Goal: Check status: Check status

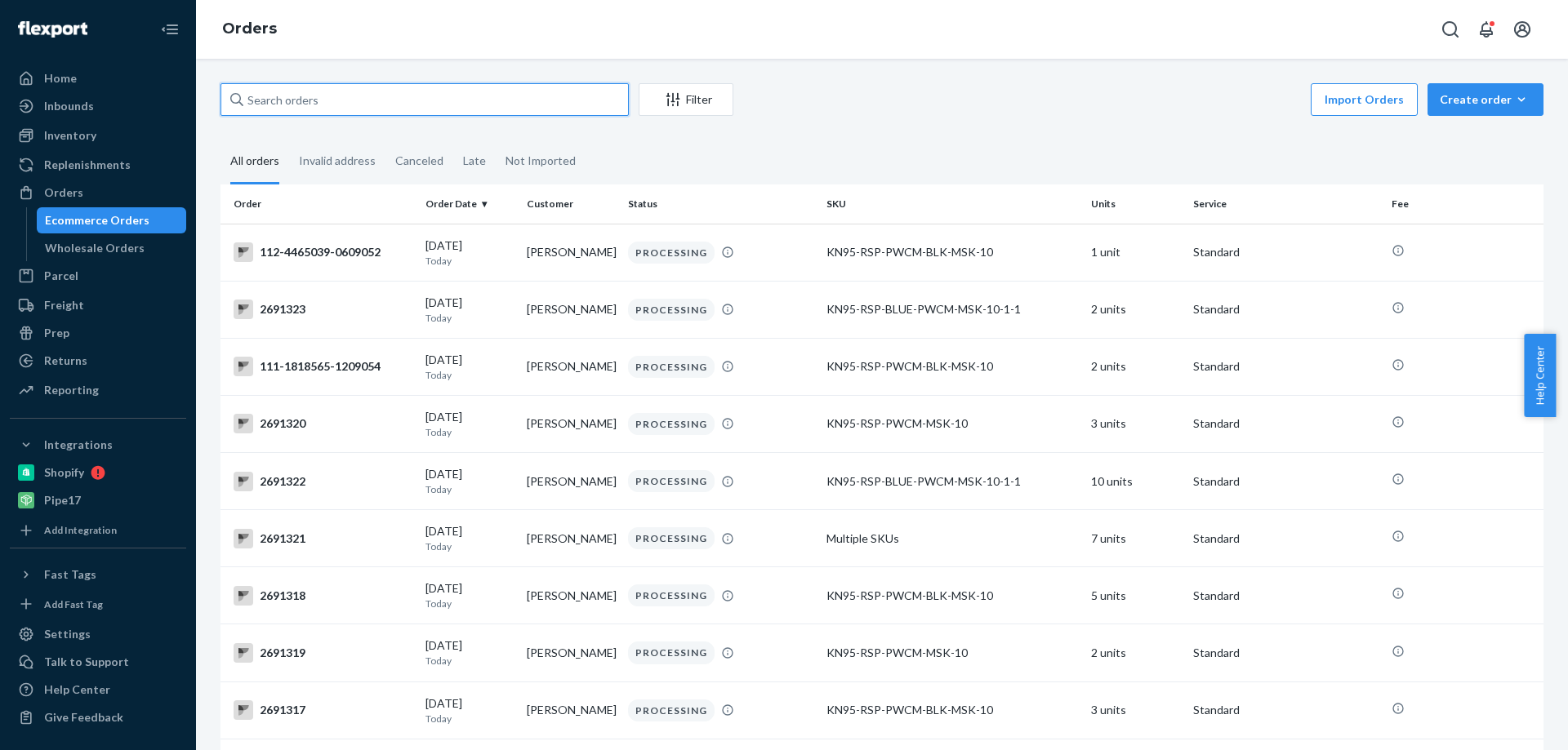
click at [314, 107] on input "text" at bounding box center [424, 99] width 408 height 32
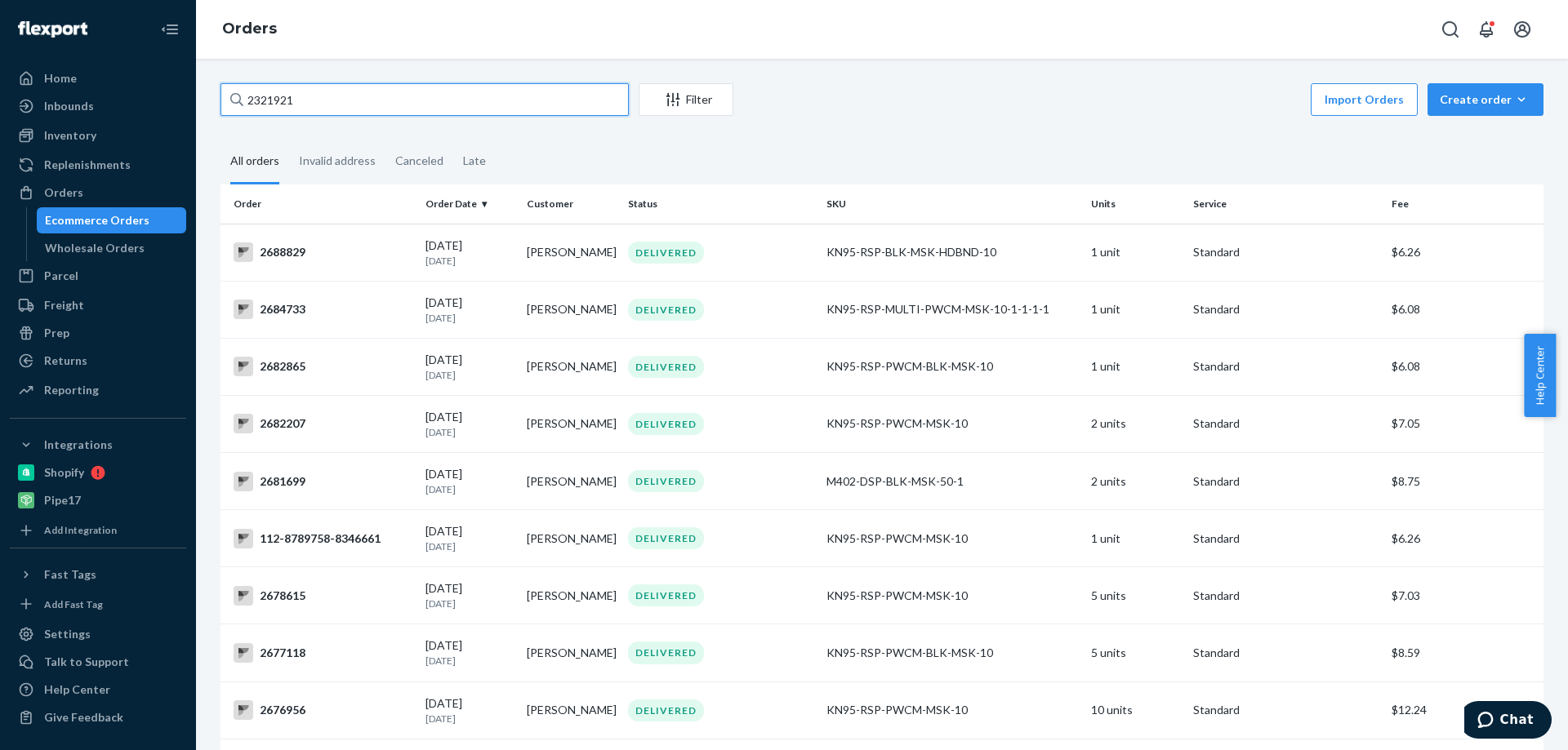
type input "2321921"
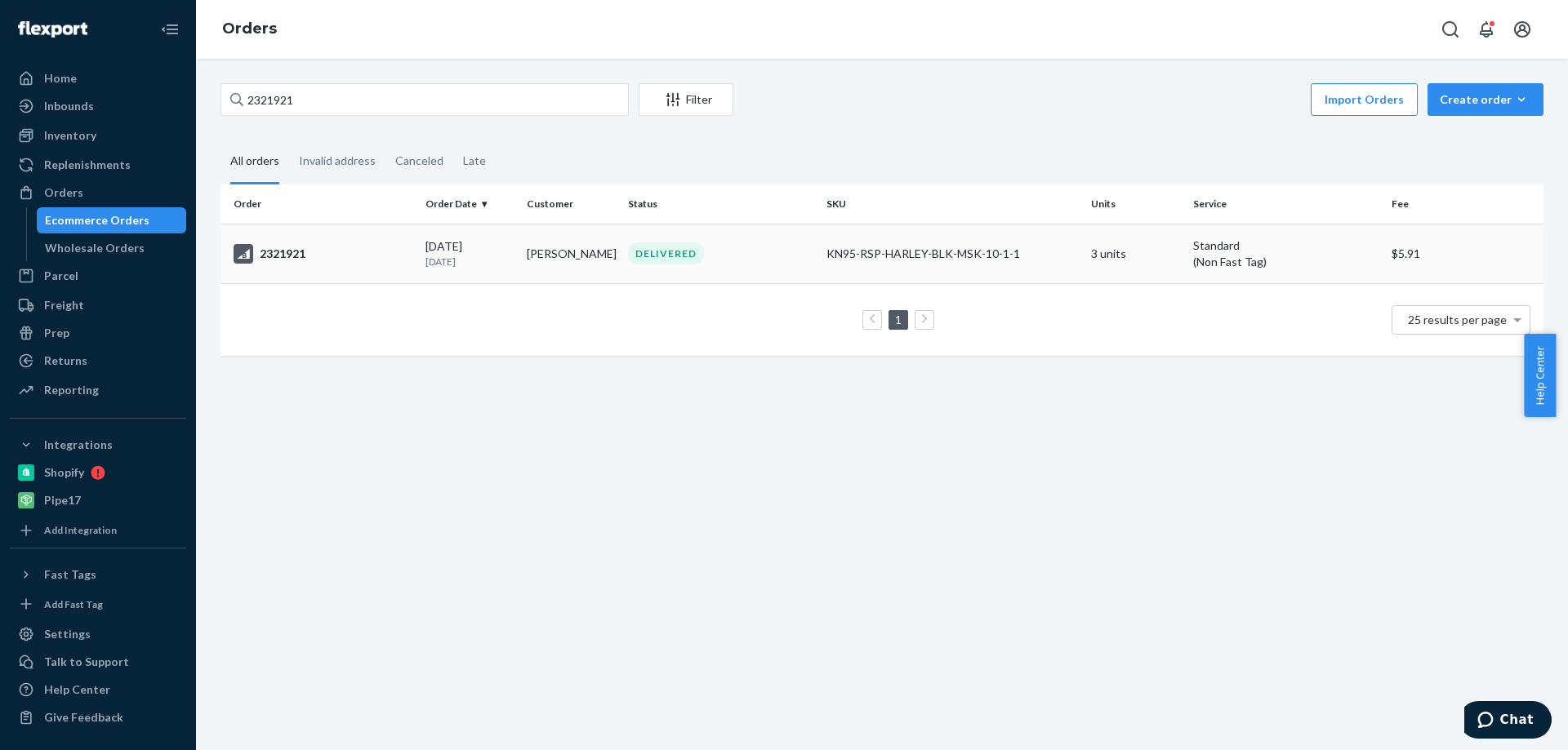
click at [288, 253] on div "2321921" at bounding box center [323, 254] width 179 height 20
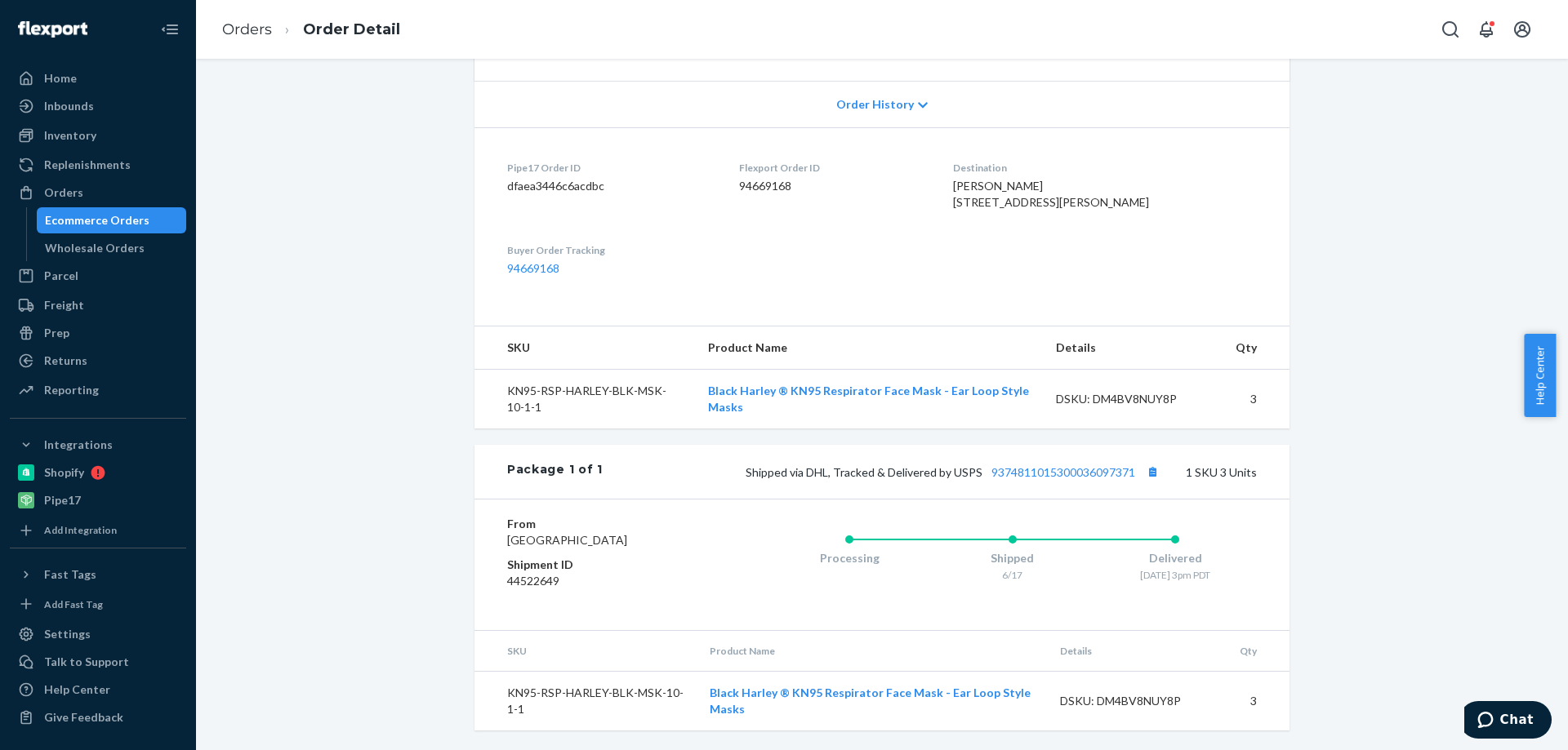
scroll to position [362, 0]
click at [1028, 472] on link "9374811015300036097371" at bounding box center [1063, 473] width 144 height 14
click at [1099, 472] on link "9374811015300036097371" at bounding box center [1063, 473] width 144 height 14
click at [1051, 467] on link "9374811015300036097371" at bounding box center [1063, 473] width 144 height 14
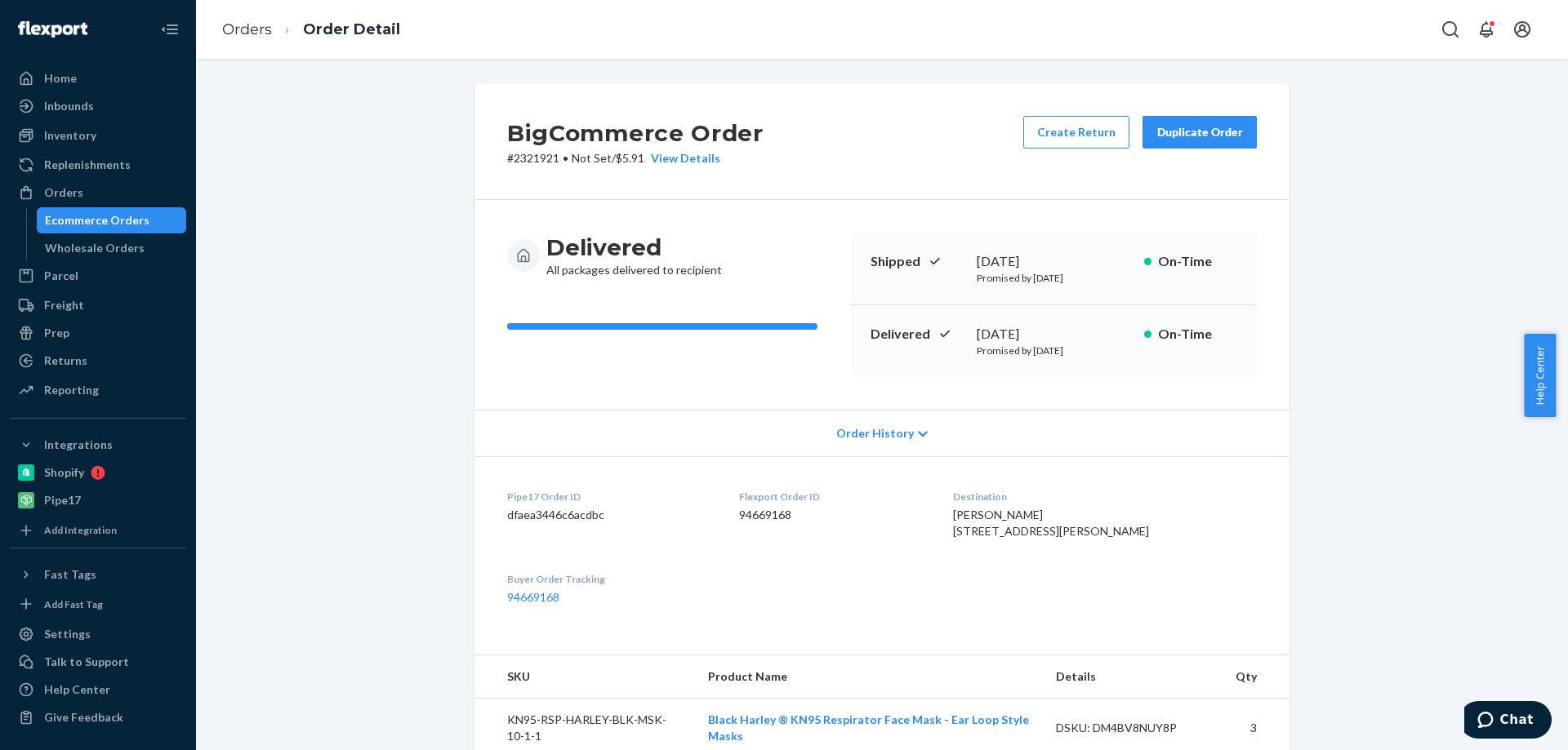
scroll to position [327, 0]
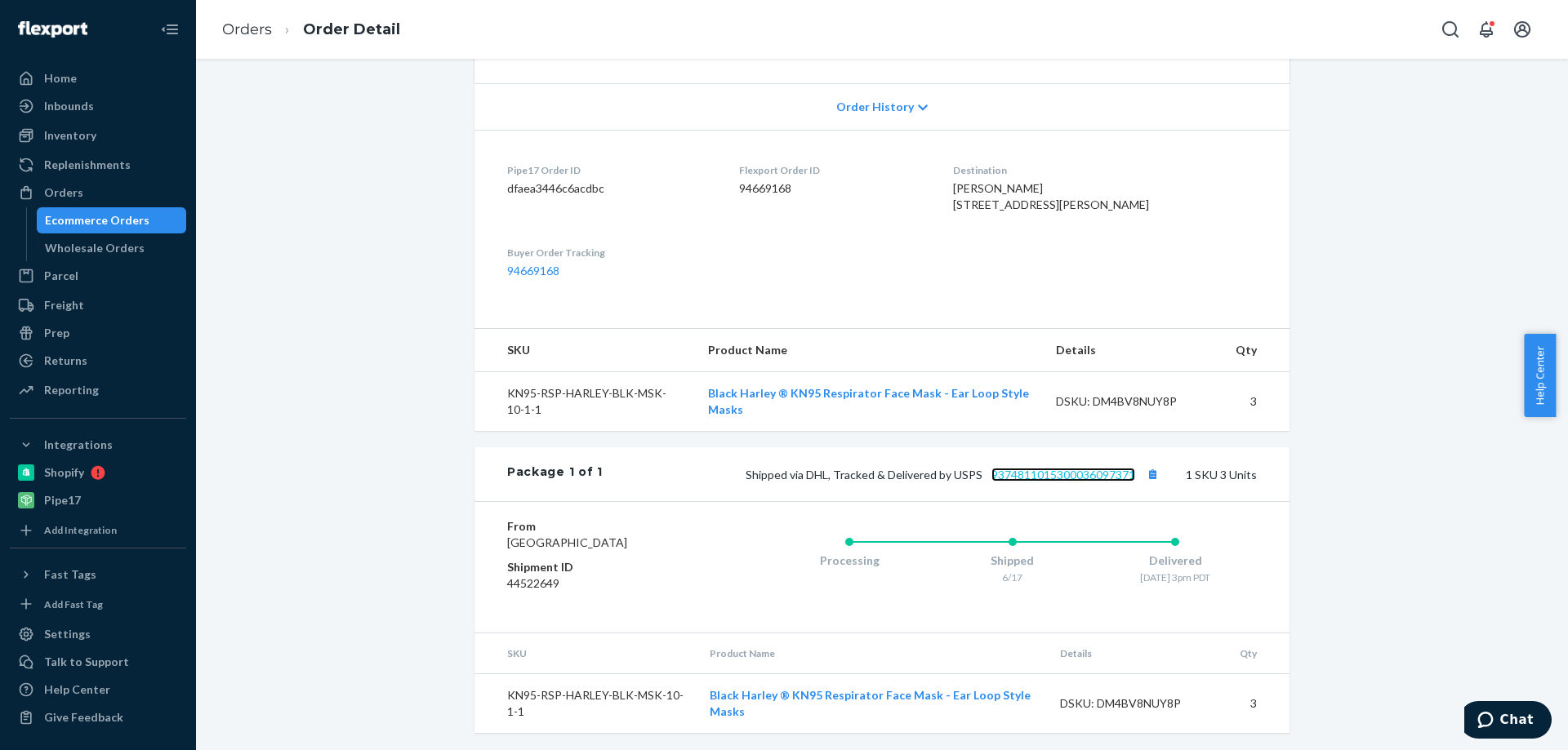
click at [1061, 482] on link "9374811015300036097371" at bounding box center [1063, 474] width 144 height 14
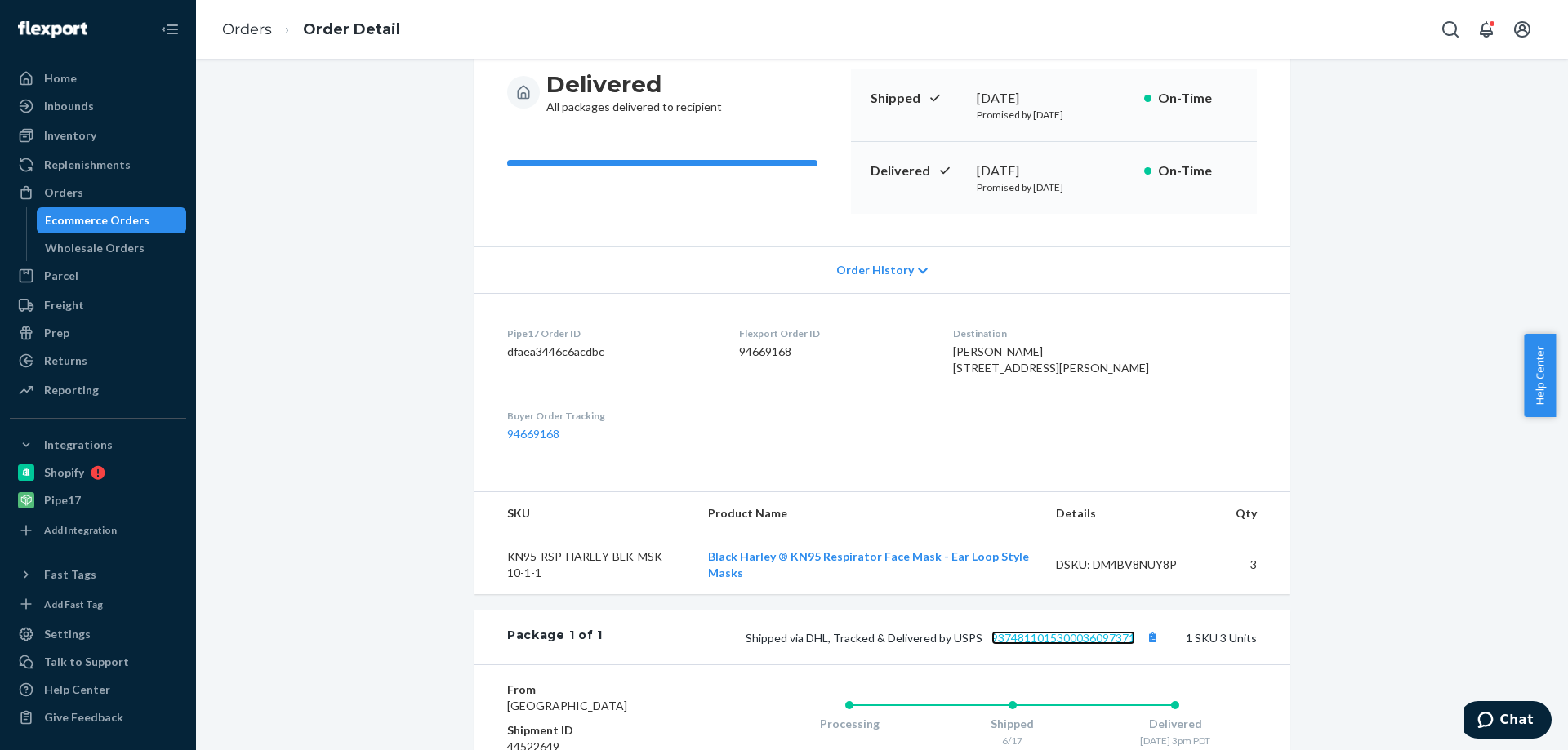
scroll to position [0, 0]
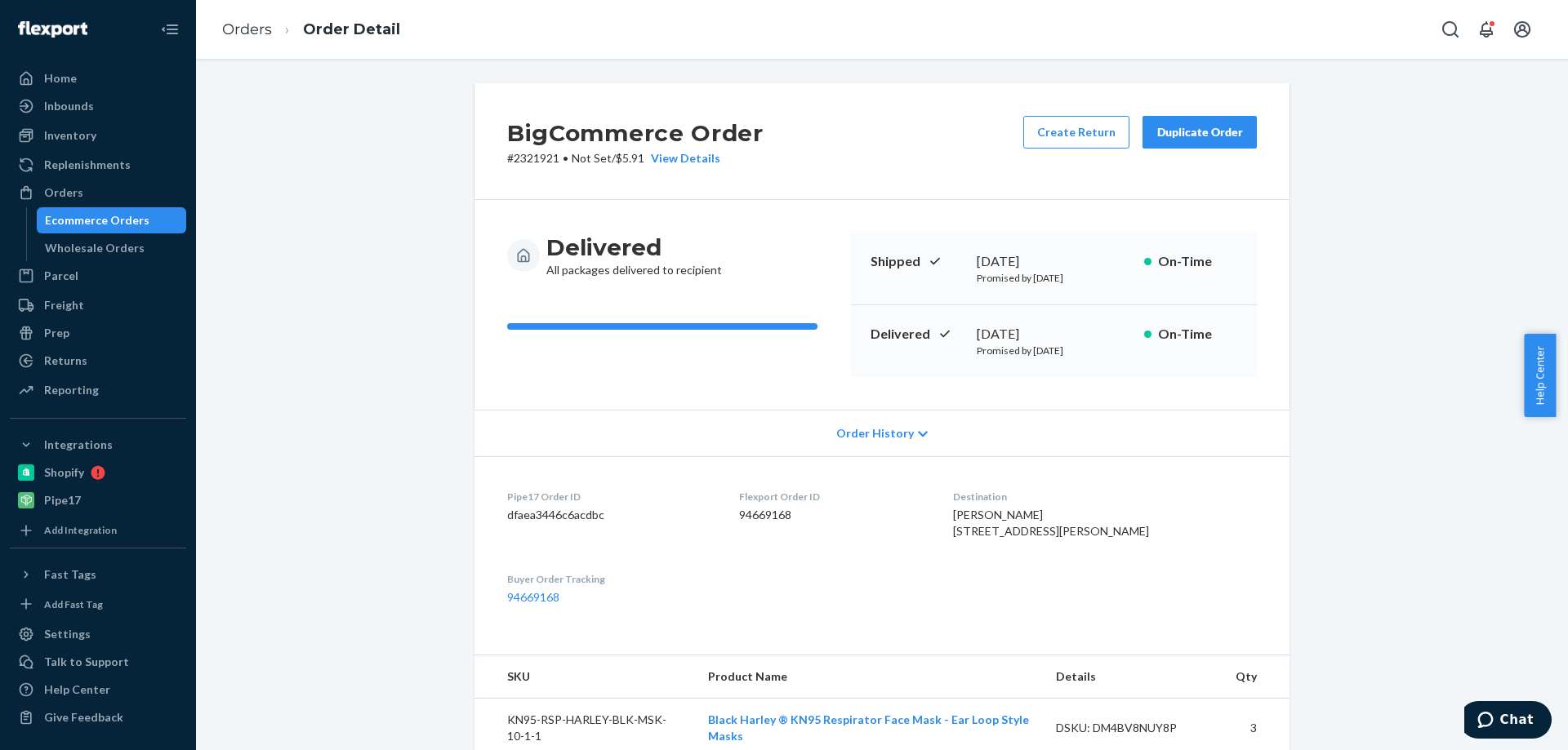
click at [531, 155] on p "# 2321921 • Not Set / $5.91 View Details" at bounding box center [634, 158] width 257 height 16
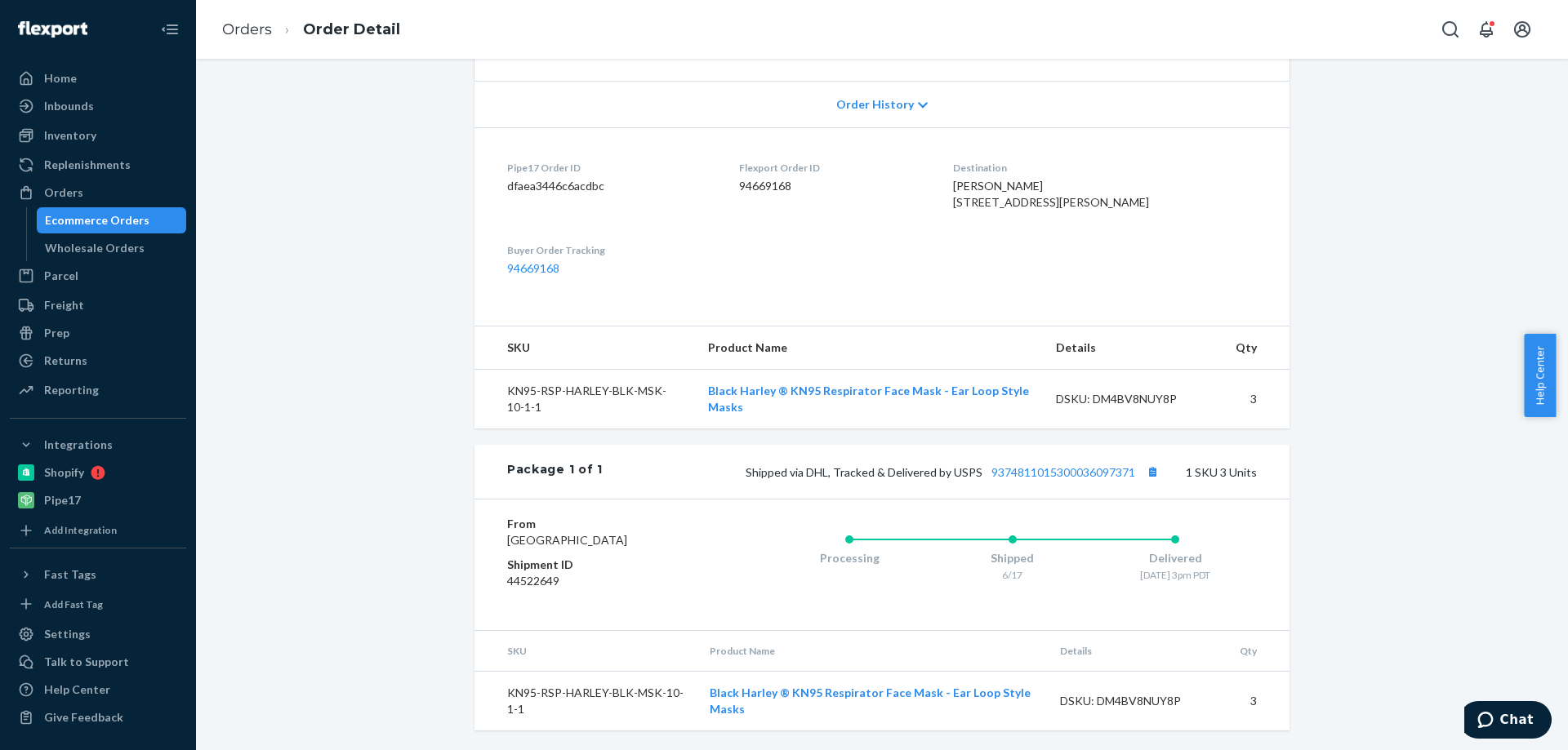
scroll to position [362, 0]
click at [68, 195] on div "Orders" at bounding box center [63, 192] width 39 height 16
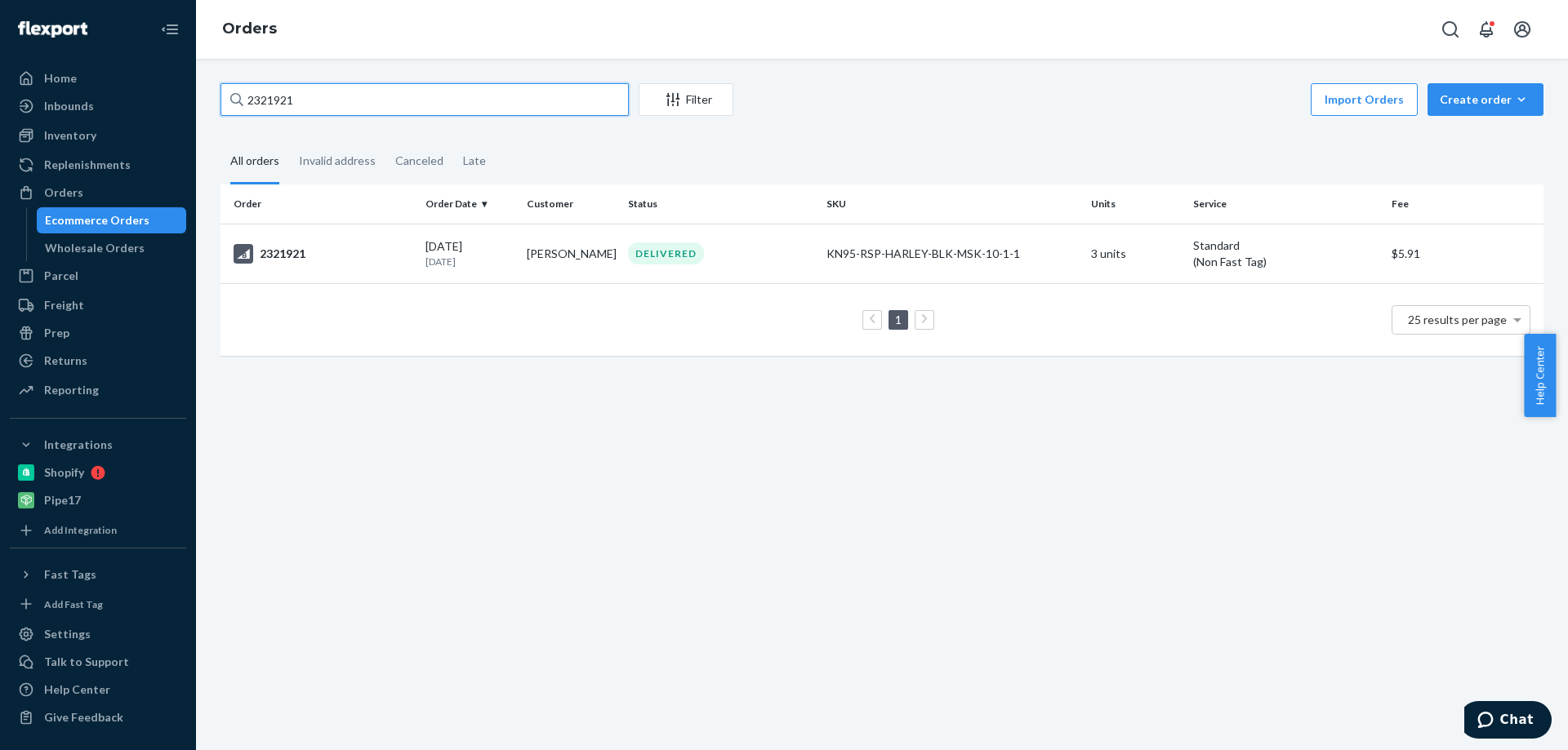
drag, startPoint x: 335, startPoint y: 98, endPoint x: 192, endPoint y: 81, distance: 144.0
click at [192, 81] on div "Home Inbounds Shipping Plans Problems Inventory Products Replenishments Orders …" at bounding box center [784, 375] width 1568 height 750
